Goal: Book appointment/travel/reservation

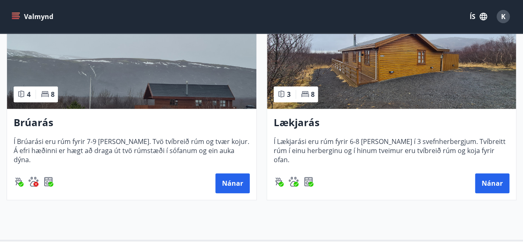
scroll to position [198, 0]
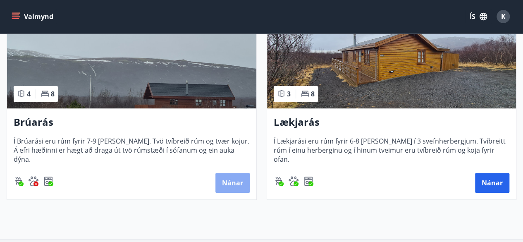
click at [233, 176] on button "Nánar" at bounding box center [232, 183] width 34 height 20
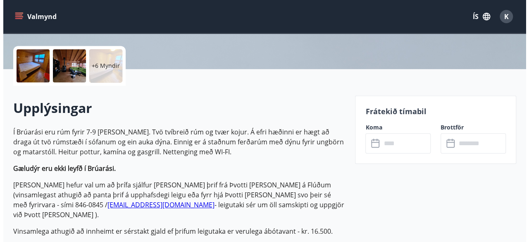
scroll to position [179, 0]
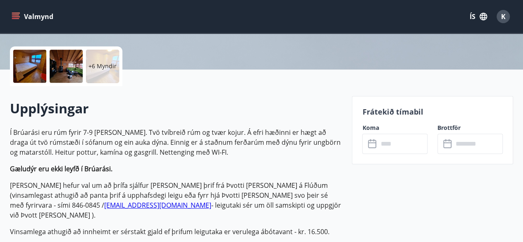
click at [31, 72] on div at bounding box center [29, 66] width 33 height 33
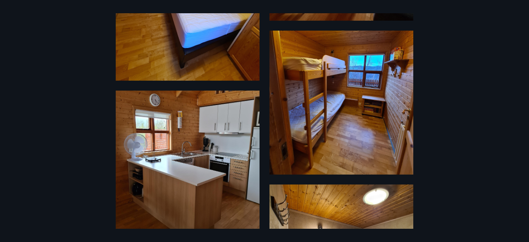
scroll to position [530, 0]
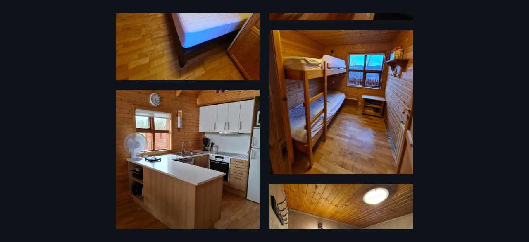
drag, startPoint x: 31, startPoint y: 72, endPoint x: 196, endPoint y: 122, distance: 173.0
click at [196, 122] on img at bounding box center [188, 169] width 144 height 159
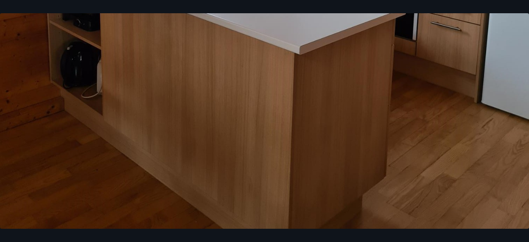
scroll to position [402, 0]
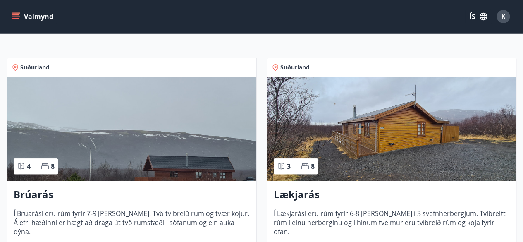
scroll to position [126, 0]
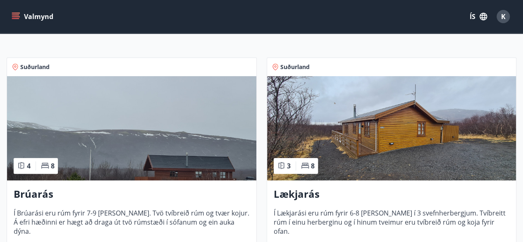
click at [385, 142] on img at bounding box center [391, 128] width 249 height 104
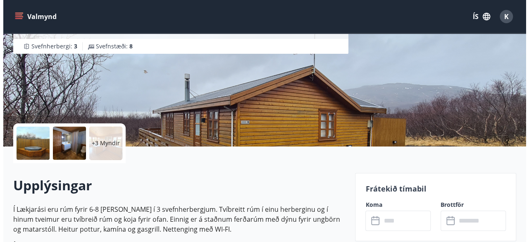
scroll to position [93, 0]
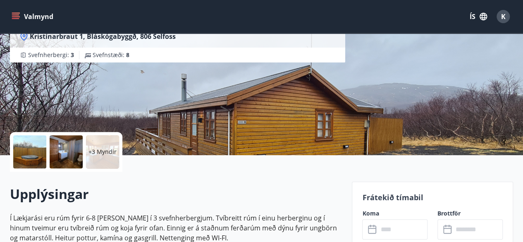
click at [33, 155] on div at bounding box center [29, 151] width 33 height 33
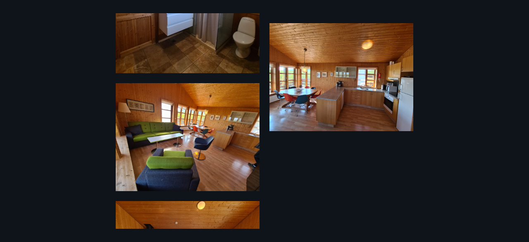
scroll to position [509, 0]
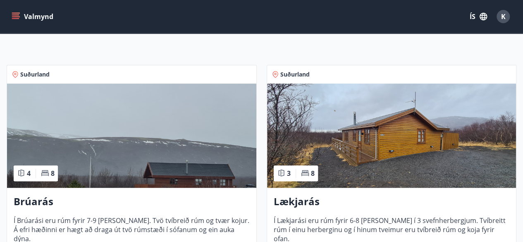
scroll to position [119, 0]
click at [131, 158] on img at bounding box center [131, 135] width 249 height 104
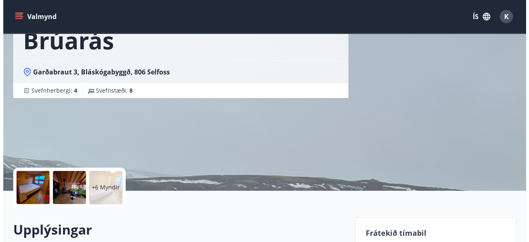
scroll to position [57, 0]
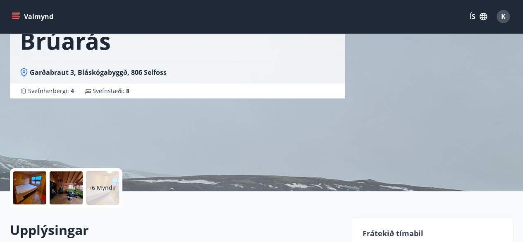
click at [29, 186] on div at bounding box center [29, 187] width 33 height 33
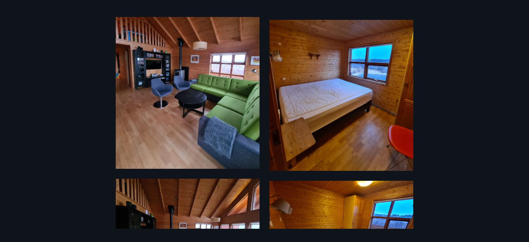
scroll to position [241, 0]
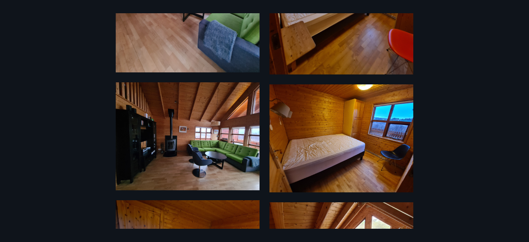
drag, startPoint x: 297, startPoint y: 105, endPoint x: 290, endPoint y: 143, distance: 38.7
click at [290, 143] on img at bounding box center [342, 138] width 144 height 108
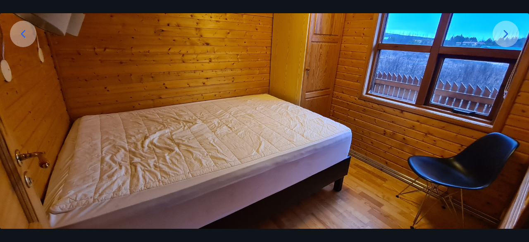
scroll to position [133, 0]
click at [27, 35] on icon at bounding box center [23, 34] width 13 height 13
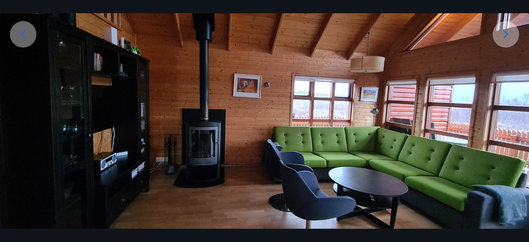
click at [27, 35] on icon at bounding box center [23, 34] width 13 height 13
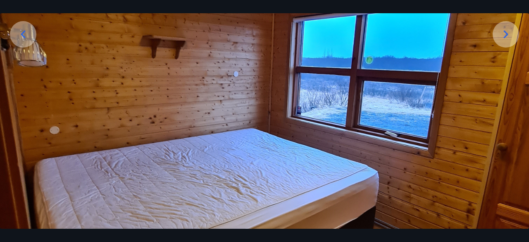
click at [27, 35] on icon at bounding box center [23, 34] width 13 height 13
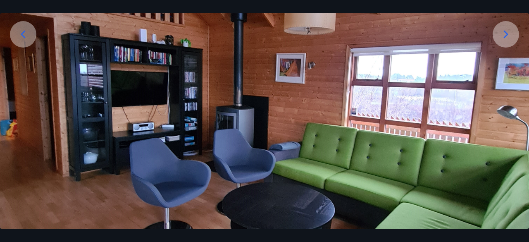
click at [27, 35] on icon at bounding box center [23, 34] width 13 height 13
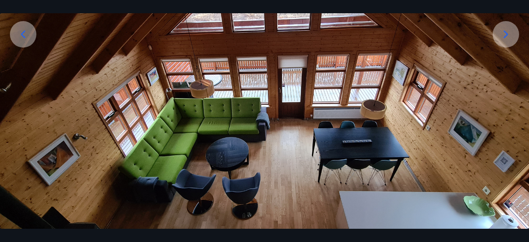
click at [27, 35] on icon at bounding box center [23, 34] width 13 height 13
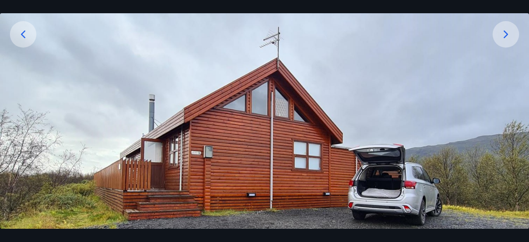
click at [27, 35] on icon at bounding box center [23, 34] width 13 height 13
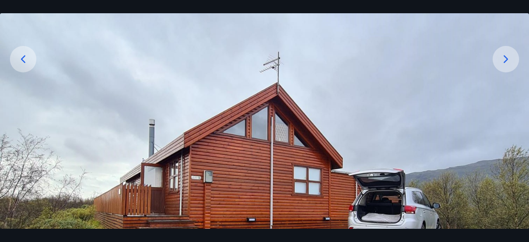
scroll to position [109, 0]
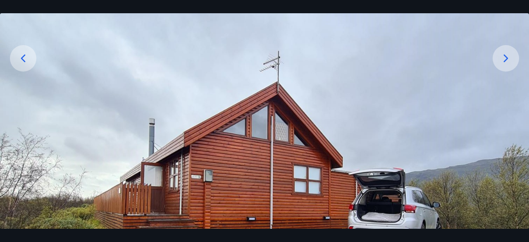
click at [504, 57] on icon at bounding box center [505, 58] width 13 height 13
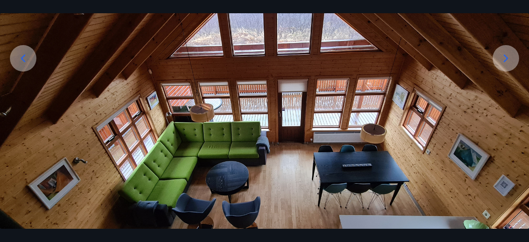
click at [504, 57] on icon at bounding box center [505, 58] width 13 height 13
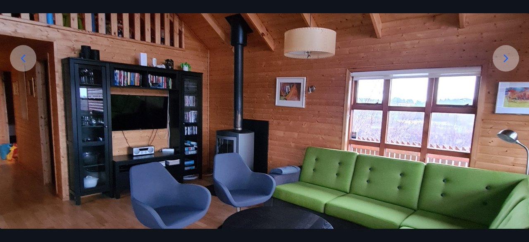
click at [504, 57] on icon at bounding box center [505, 58] width 13 height 13
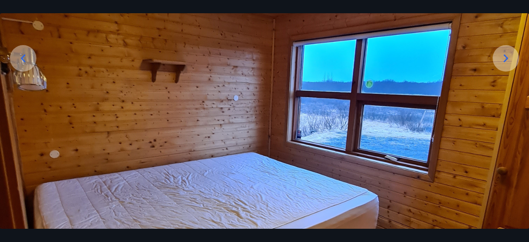
click at [504, 57] on icon at bounding box center [505, 58] width 13 height 13
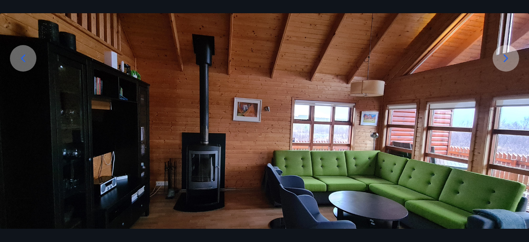
click at [504, 57] on icon at bounding box center [505, 58] width 13 height 13
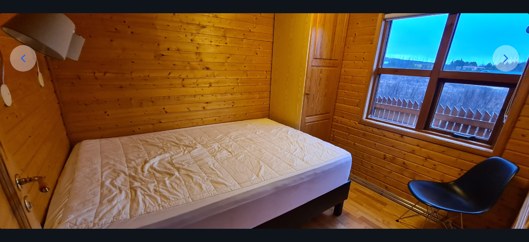
click at [504, 57] on icon at bounding box center [505, 58] width 13 height 13
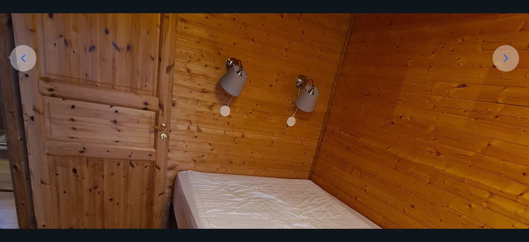
click at [504, 57] on icon at bounding box center [505, 58] width 13 height 13
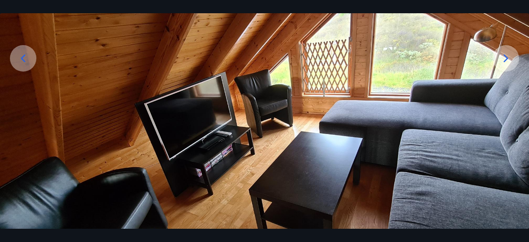
click at [504, 57] on icon at bounding box center [505, 58] width 13 height 13
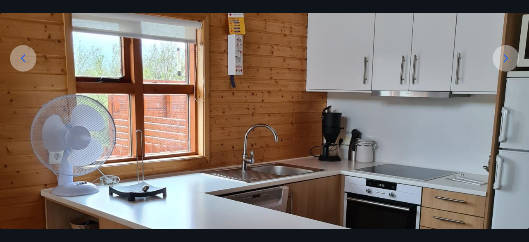
click at [504, 57] on icon at bounding box center [505, 58] width 13 height 13
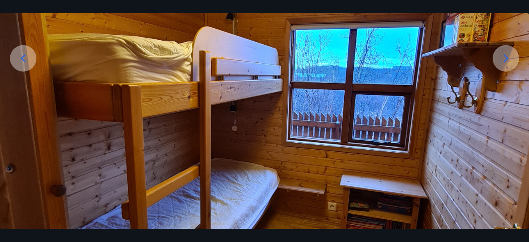
click at [504, 57] on icon at bounding box center [505, 58] width 13 height 13
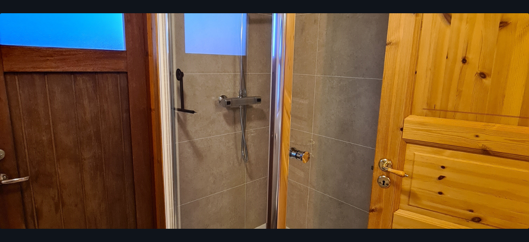
scroll to position [218, 0]
click at [504, 57] on img at bounding box center [264, 135] width 529 height 614
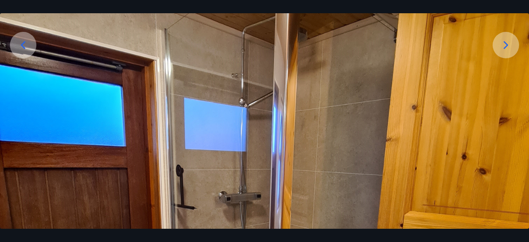
scroll to position [122, 0]
click at [509, 51] on icon at bounding box center [505, 44] width 13 height 13
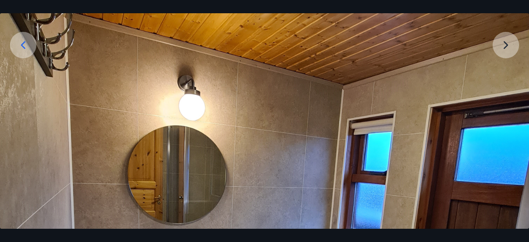
scroll to position [0, 0]
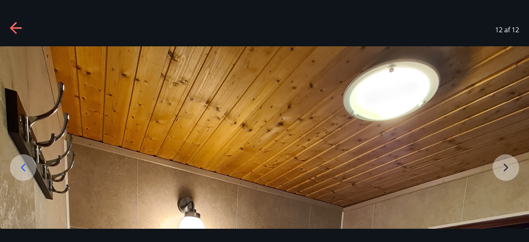
click at [12, 28] on icon at bounding box center [13, 28] width 7 height 12
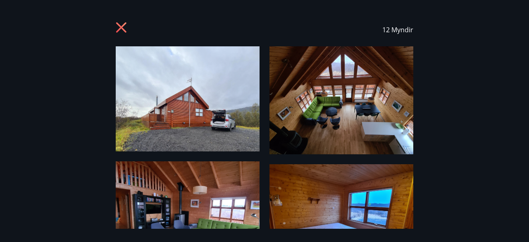
click at [124, 27] on icon at bounding box center [122, 28] width 13 height 13
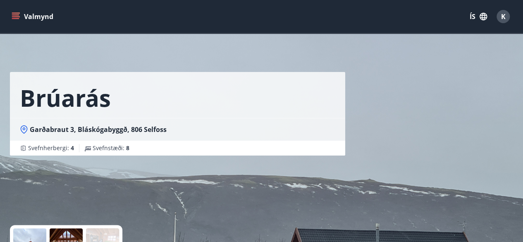
click at [15, 15] on icon "menu" at bounding box center [15, 14] width 7 height 1
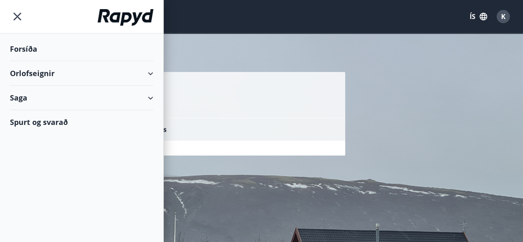
click at [39, 72] on div "Orlofseignir" at bounding box center [81, 73] width 143 height 24
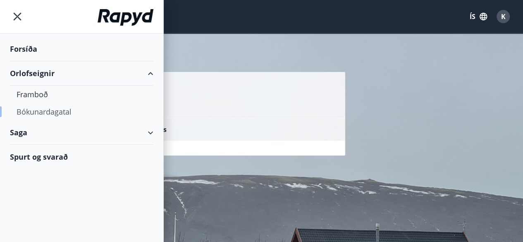
click at [43, 112] on div "Bókunardagatal" at bounding box center [82, 111] width 130 height 17
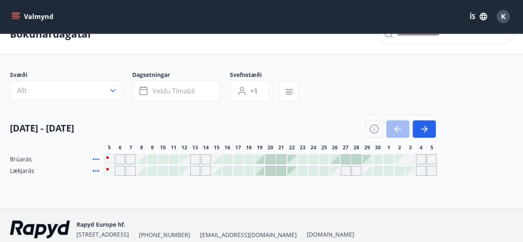
scroll to position [33, 0]
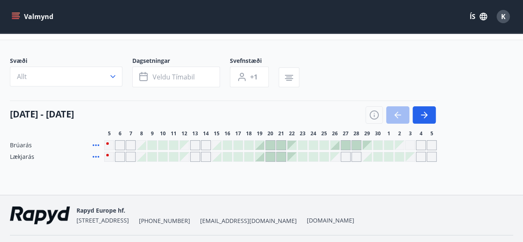
click at [196, 155] on div "Gráir dagar eru ekki bókanlegir" at bounding box center [195, 157] width 10 height 10
click at [424, 112] on icon "button" at bounding box center [426, 115] width 4 height 7
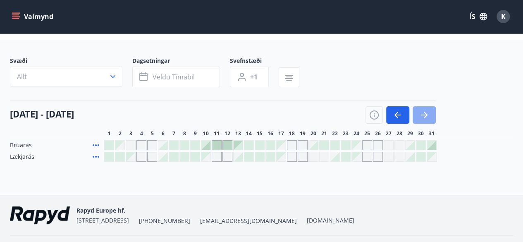
click at [422, 115] on icon "button" at bounding box center [424, 115] width 7 height 1
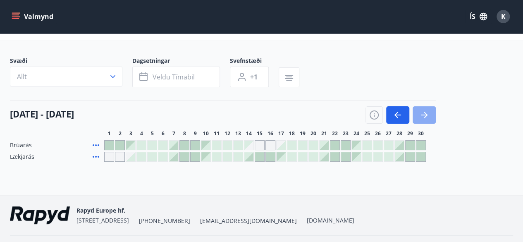
click at [422, 115] on icon "button" at bounding box center [424, 115] width 7 height 1
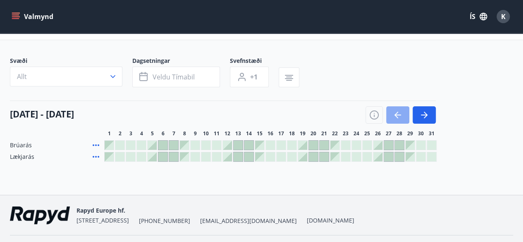
click at [400, 112] on icon "button" at bounding box center [398, 115] width 10 height 10
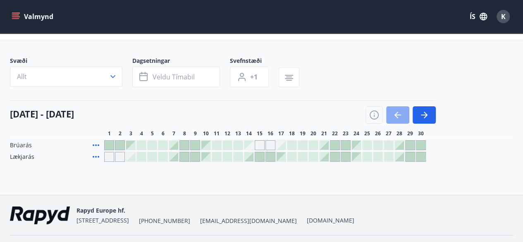
click at [400, 112] on icon "button" at bounding box center [398, 115] width 10 height 10
